Goal: Check status

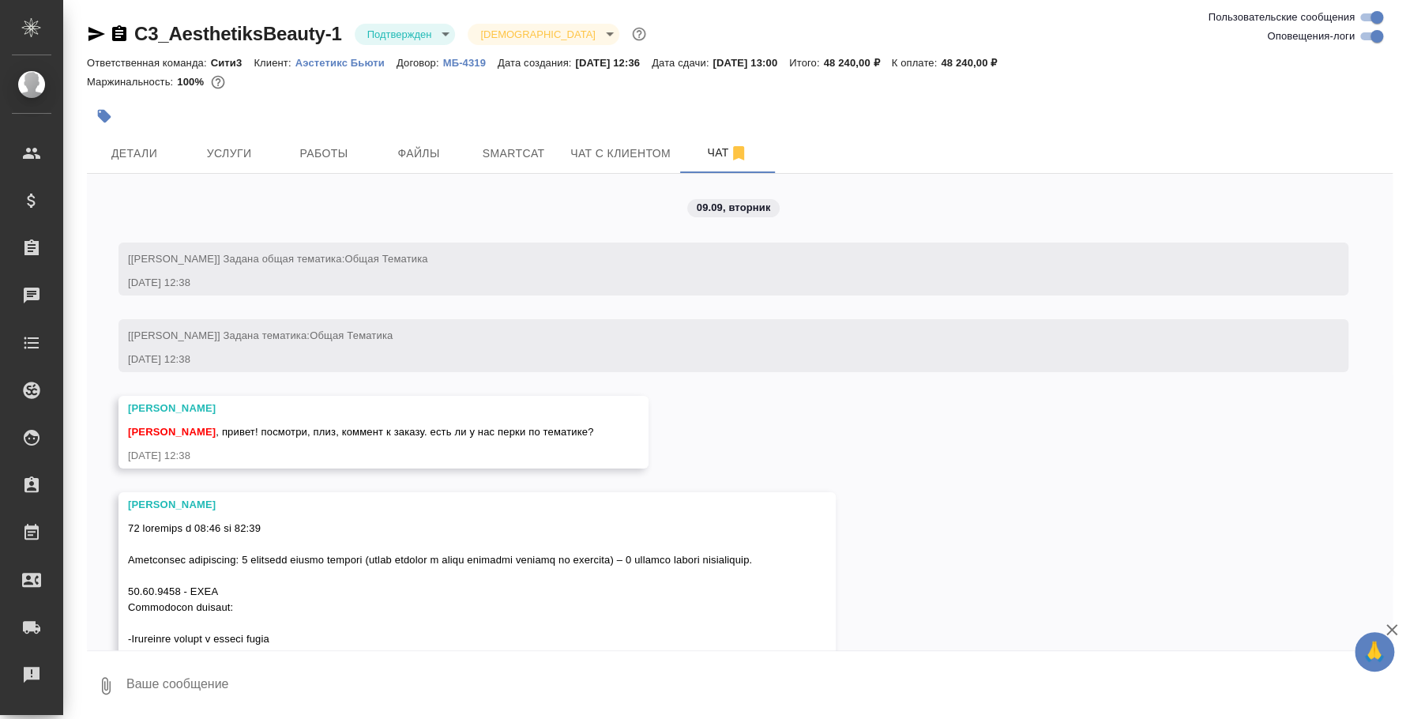
scroll to position [3636, 0]
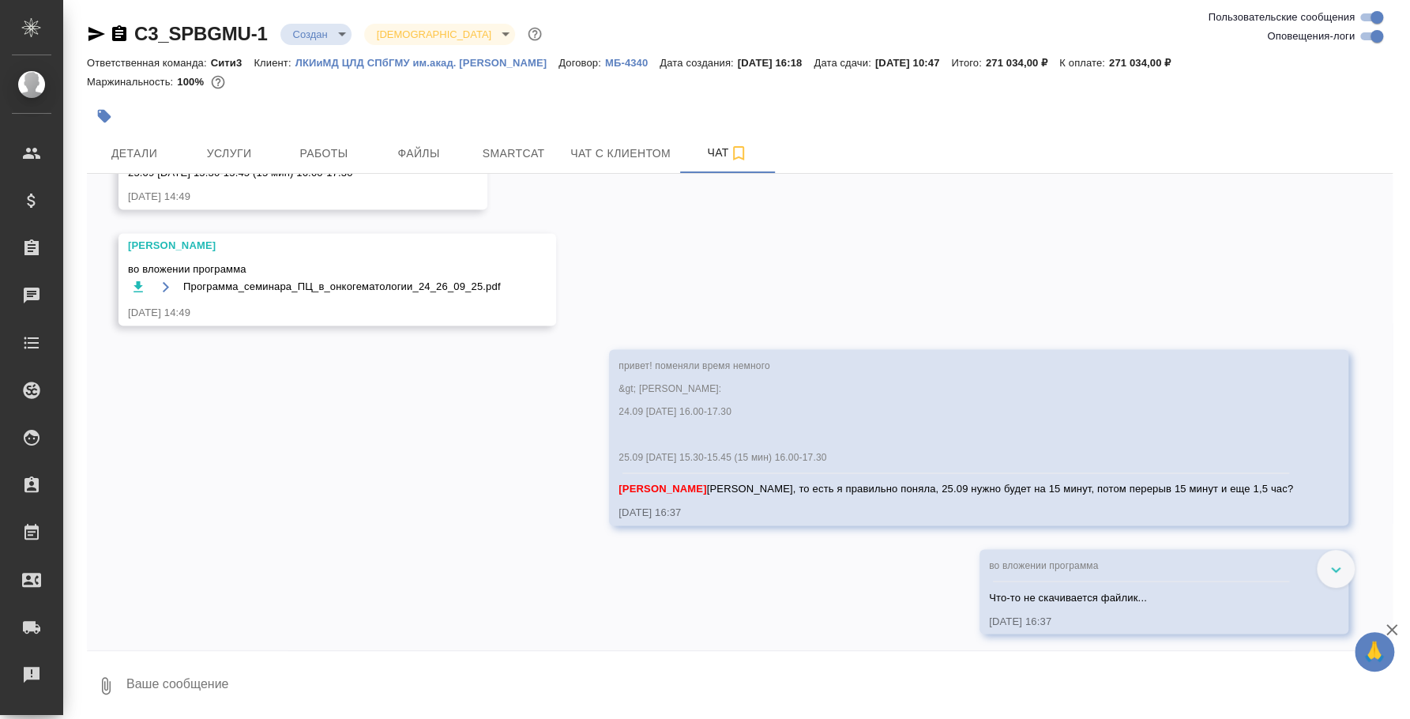
scroll to position [5366, 0]
